Goal: Complete application form: Complete application form

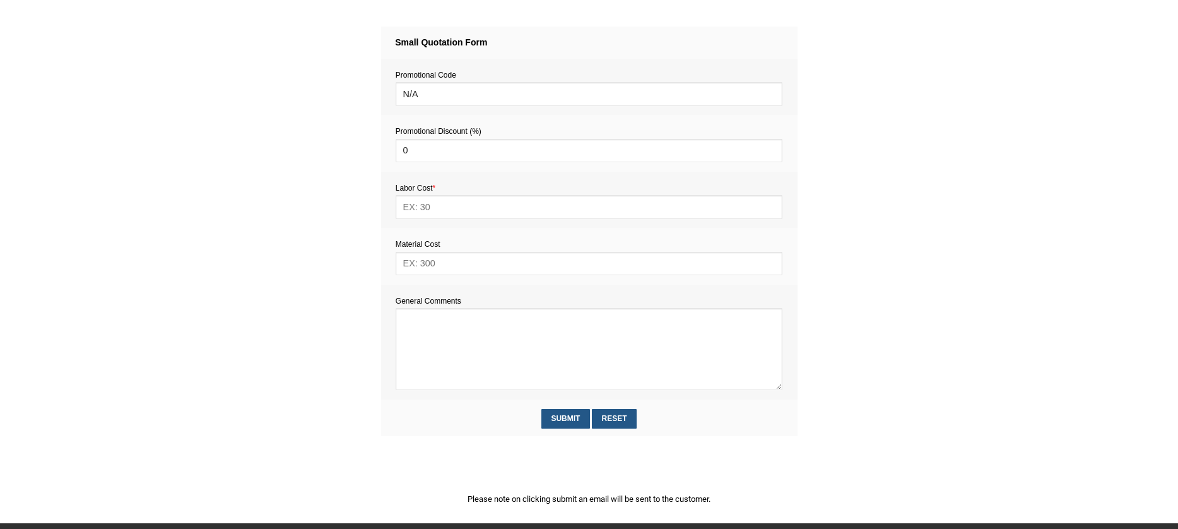
scroll to position [541, 0]
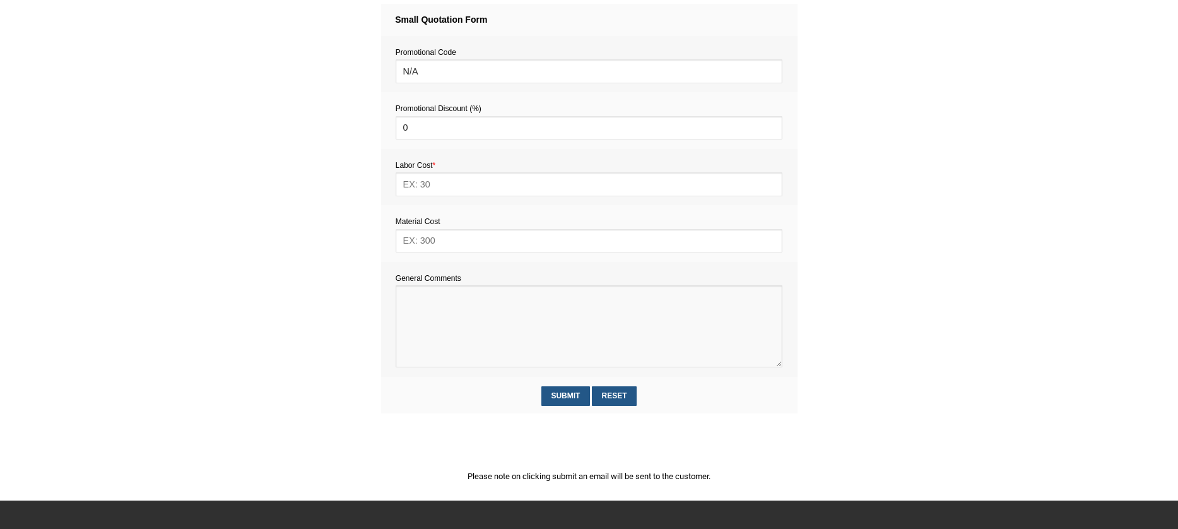
click at [420, 333] on textarea at bounding box center [589, 326] width 387 height 82
click at [425, 311] on textarea at bounding box center [589, 326] width 387 height 82
paste textarea "Estimate provision for a professional handyman (service call out and labour) to…"
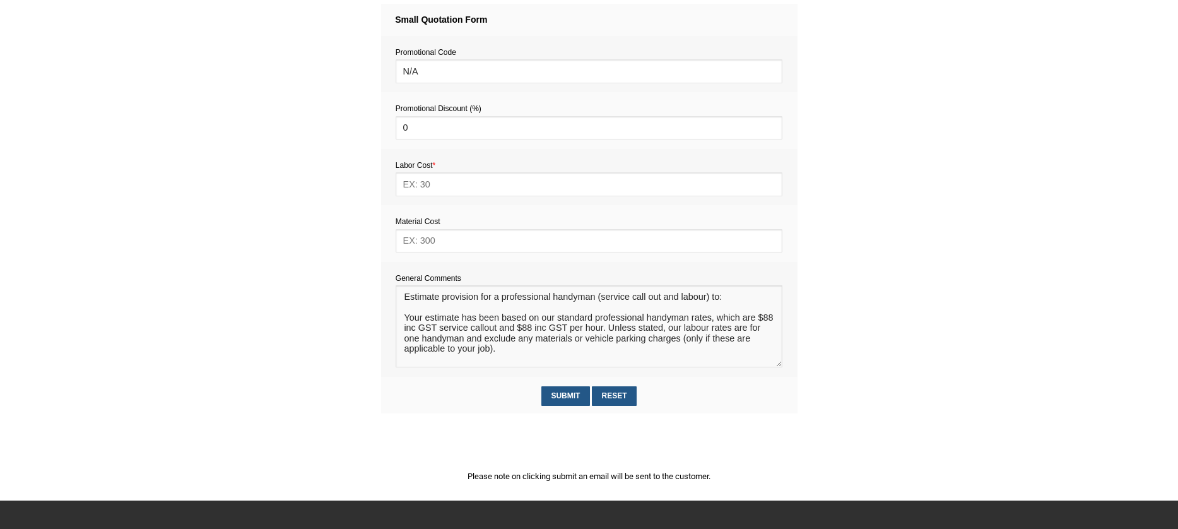
click at [413, 300] on textarea at bounding box center [589, 326] width 387 height 82
click at [412, 307] on textarea at bounding box center [589, 326] width 387 height 82
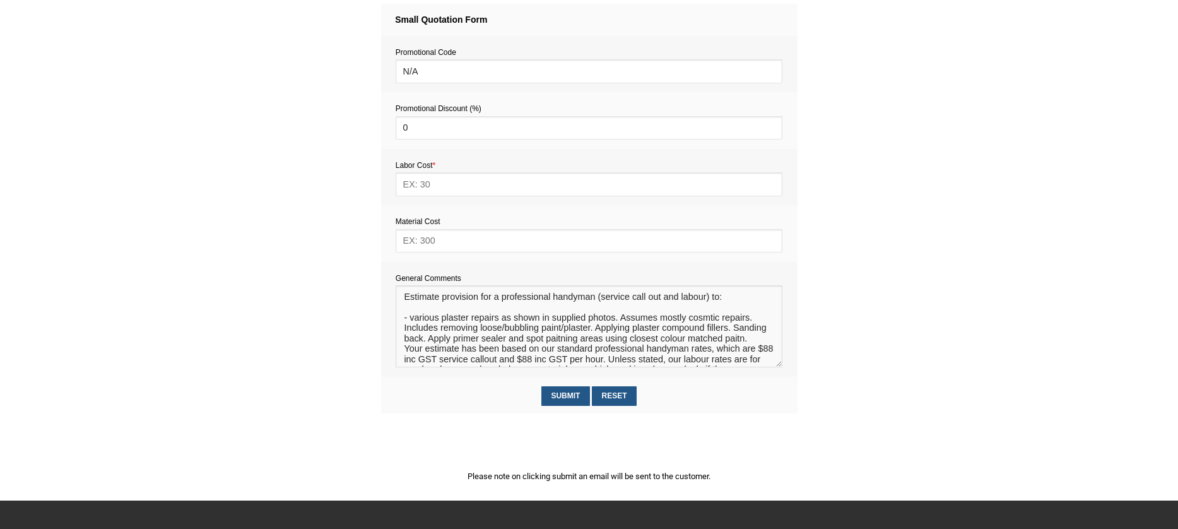
click at [417, 347] on textarea at bounding box center [589, 326] width 387 height 82
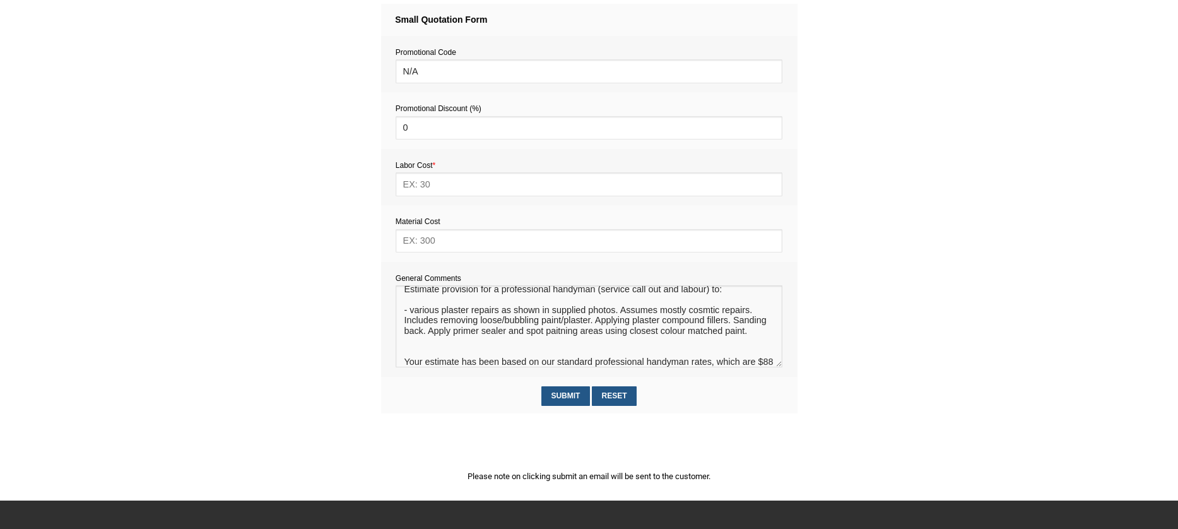
click at [709, 314] on textarea at bounding box center [589, 326] width 387 height 82
click at [598, 333] on textarea at bounding box center [589, 326] width 387 height 82
click at [540, 360] on textarea at bounding box center [589, 326] width 387 height 82
click at [410, 359] on textarea at bounding box center [589, 326] width 387 height 82
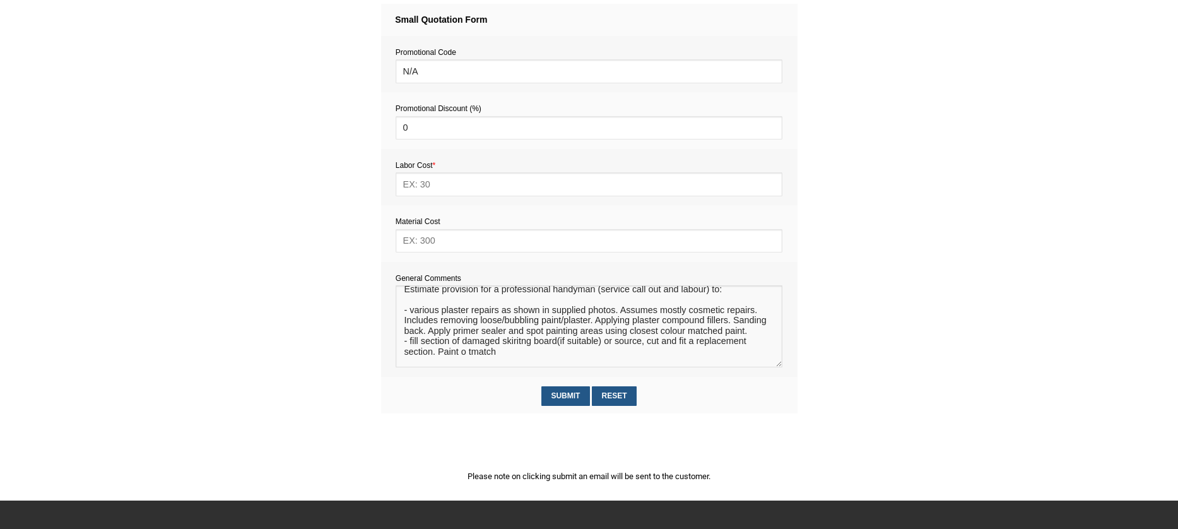
click at [471, 365] on textarea at bounding box center [589, 326] width 387 height 82
type textarea "Estimate provision for a professional handyman (service call out and labour) to…"
click at [448, 183] on input "text" at bounding box center [589, 183] width 387 height 23
type input "440"
click at [432, 245] on input "text" at bounding box center [589, 240] width 387 height 23
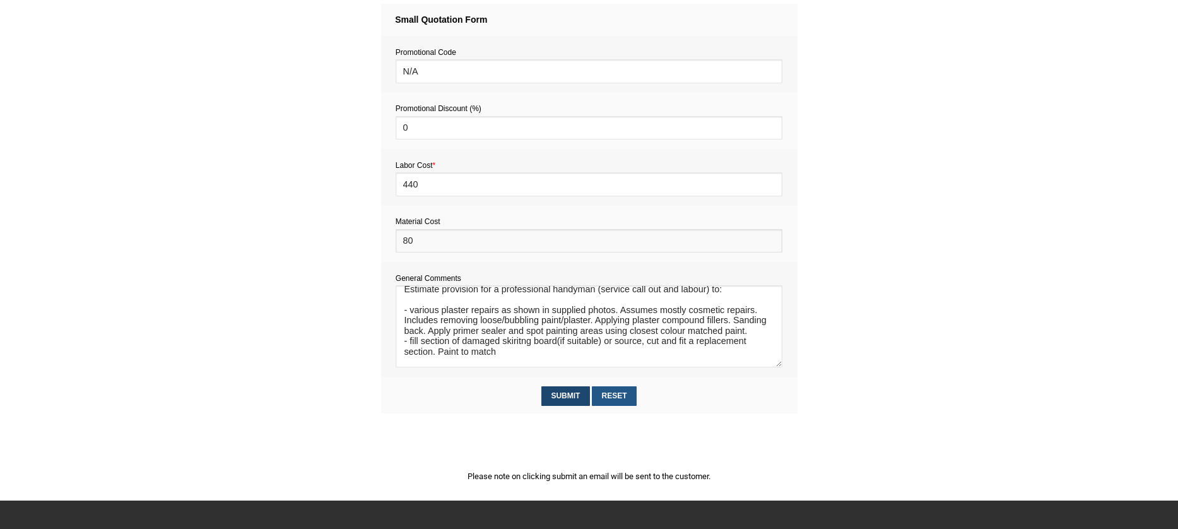
type input "80"
drag, startPoint x: 569, startPoint y: 391, endPoint x: 556, endPoint y: 391, distance: 12.6
click at [561, 391] on input "Submit" at bounding box center [565, 396] width 49 height 20
